Goal: Navigation & Orientation: Find specific page/section

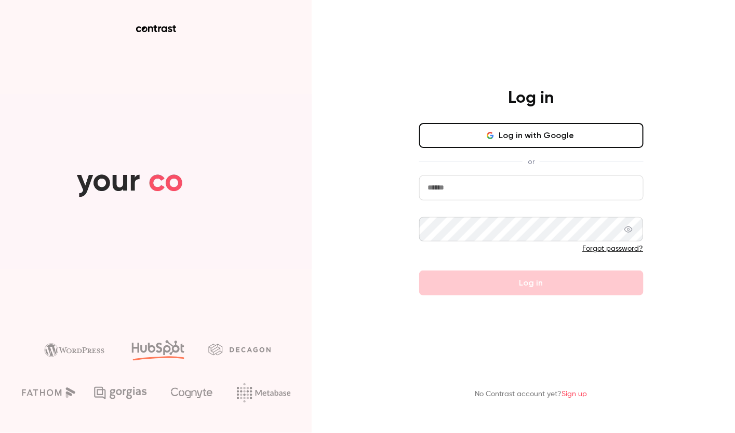
click at [505, 141] on button "Log in with Google" at bounding box center [531, 135] width 224 height 25
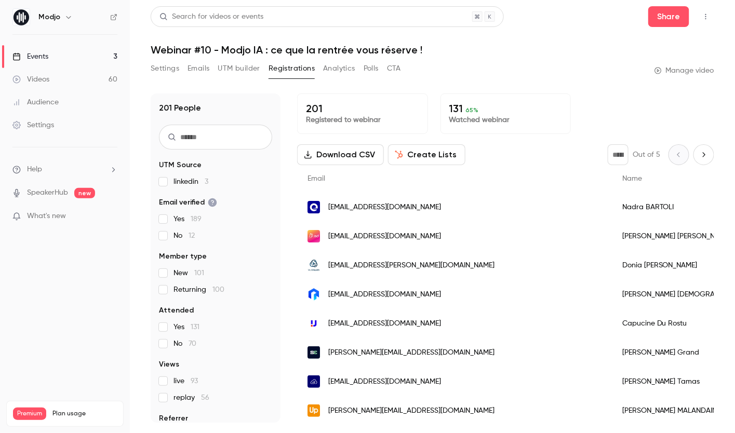
click at [63, 55] on link "Events 3" at bounding box center [65, 56] width 130 height 23
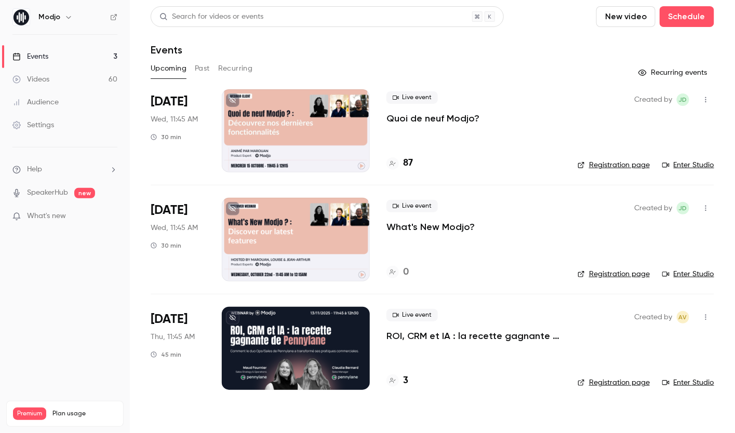
click at [48, 76] on div "Videos" at bounding box center [30, 79] width 37 height 10
